Goal: Navigation & Orientation: Find specific page/section

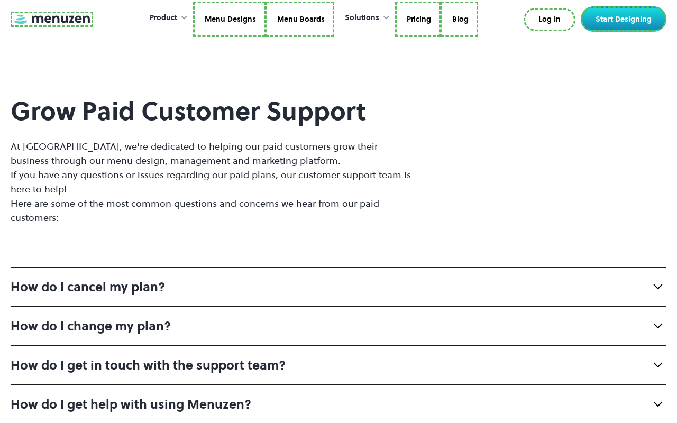
click at [50, 21] on link at bounding box center [52, 19] width 82 height 15
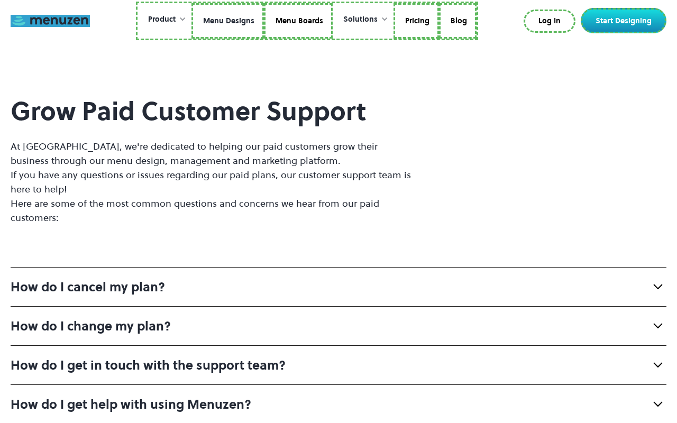
click at [228, 21] on link "Menu Designs" at bounding box center [227, 21] width 72 height 36
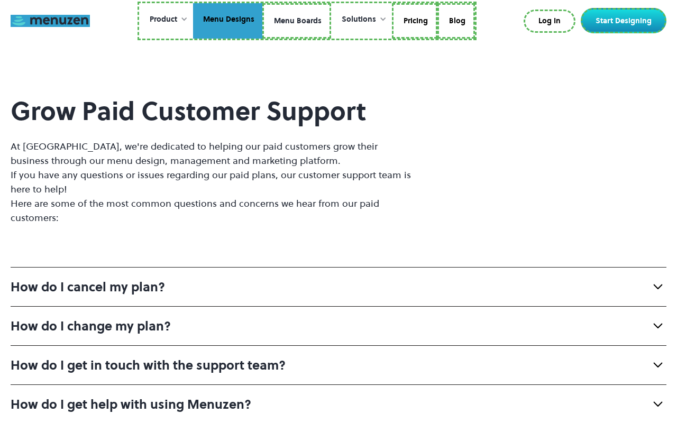
click at [296, 21] on link "Menu Boards" at bounding box center [296, 21] width 69 height 36
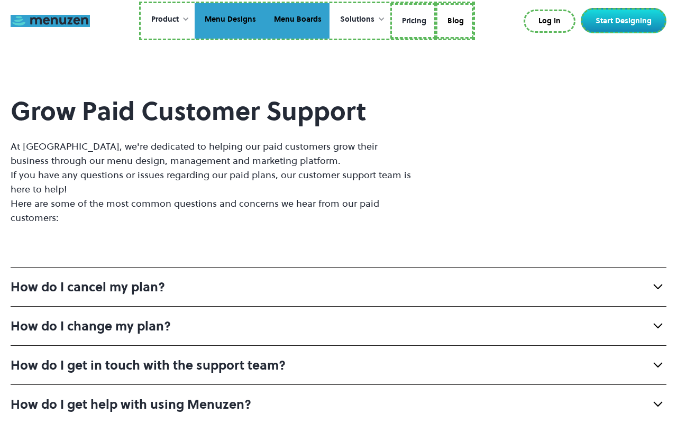
click at [412, 21] on link "Pricing" at bounding box center [412, 21] width 45 height 36
click at [453, 19] on link "Blog" at bounding box center [453, 21] width 38 height 36
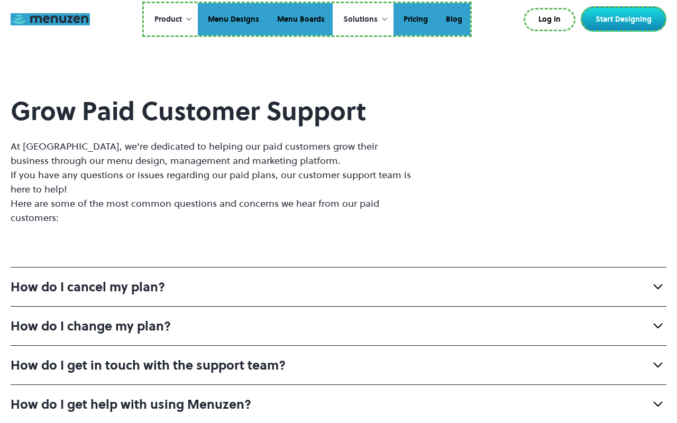
click at [552, 20] on link "Log In" at bounding box center [550, 19] width 52 height 23
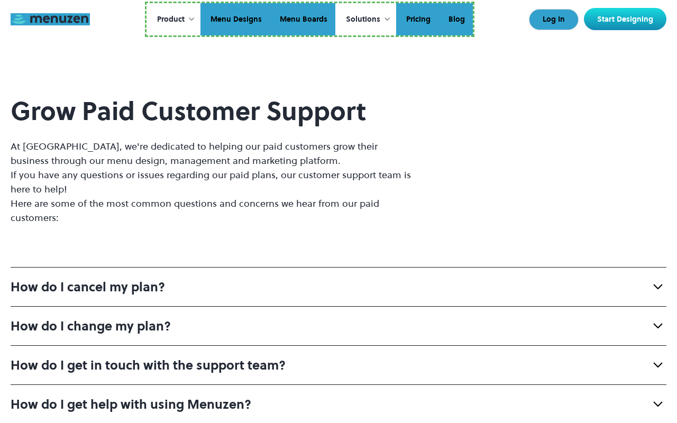
click at [626, 19] on link "Start Designing" at bounding box center [625, 19] width 82 height 22
